Goal: Navigation & Orientation: Find specific page/section

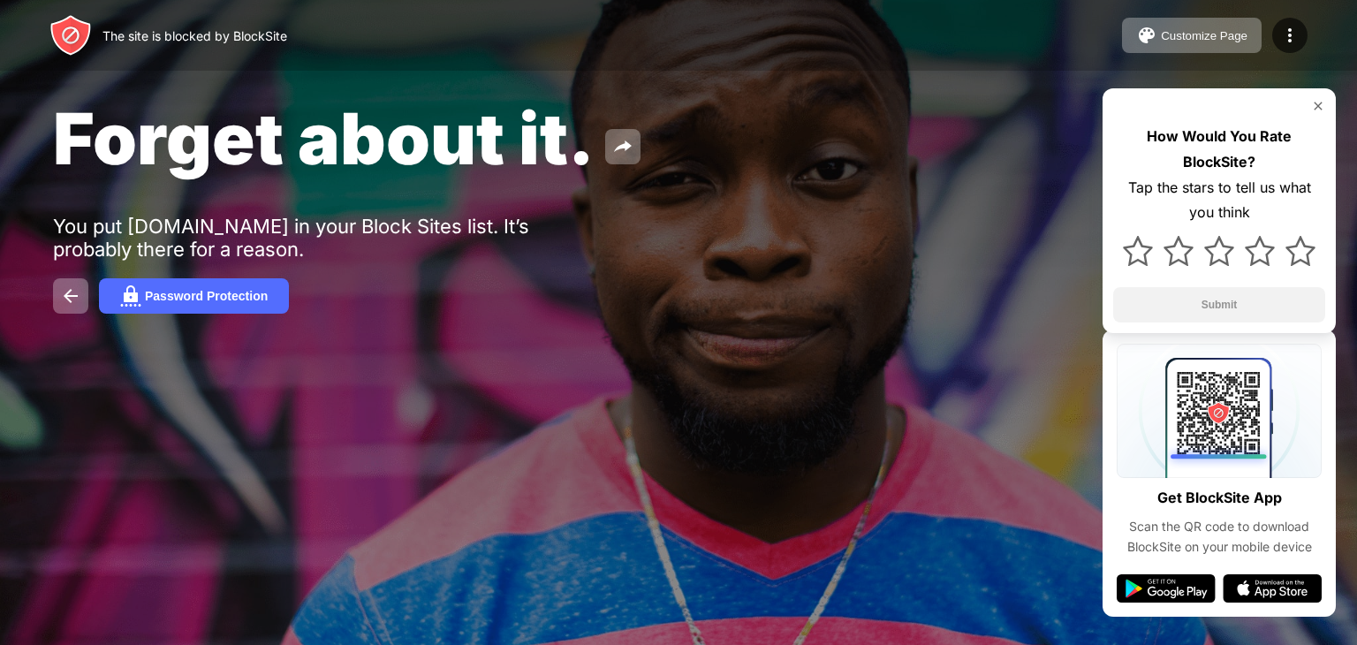
click at [719, 347] on div "Forget about it. You put instagram.com in your Block Sites list. It’s probably …" at bounding box center [678, 204] width 1357 height 409
